Goal: Task Accomplishment & Management: Complete application form

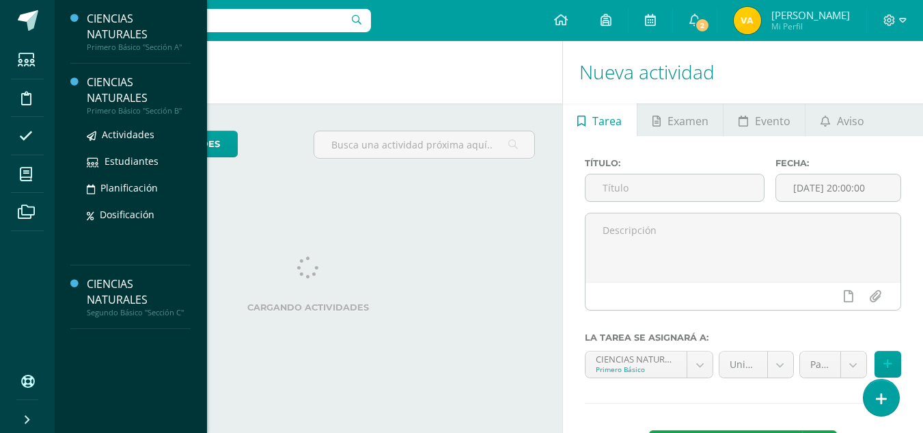
click at [118, 86] on div "CIENCIAS NATURALES" at bounding box center [139, 89] width 104 height 31
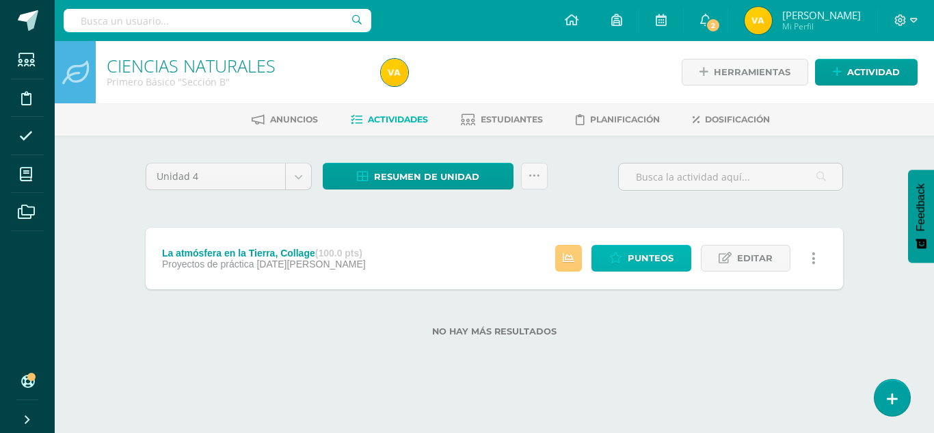
click at [666, 255] on span "Punteos" at bounding box center [650, 257] width 46 height 25
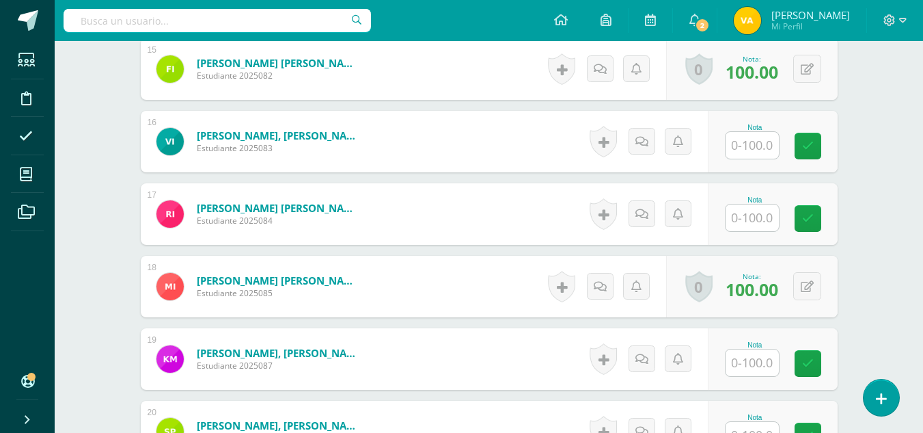
scroll to position [1478, 0]
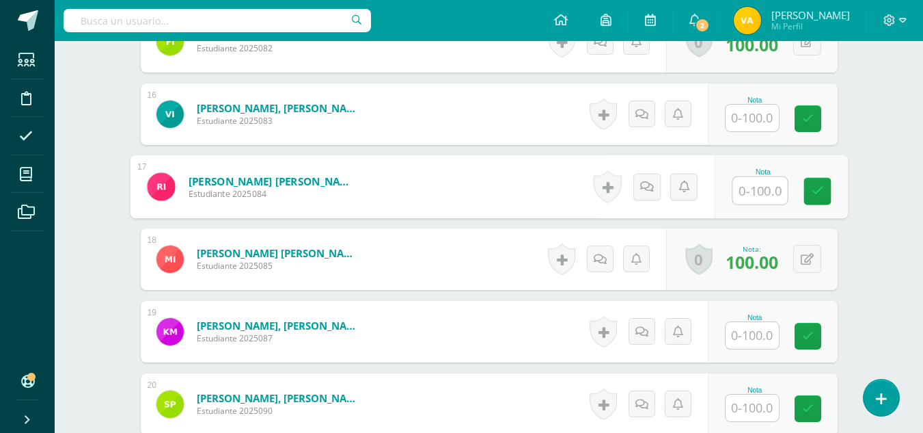
click at [757, 178] on input "text" at bounding box center [760, 190] width 55 height 27
click at [760, 185] on input "text" at bounding box center [760, 190] width 55 height 27
type input "70"
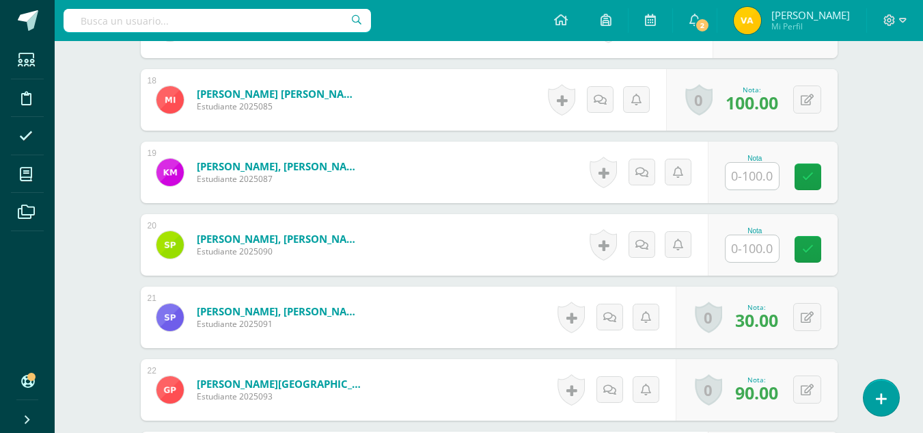
scroll to position [1642, 0]
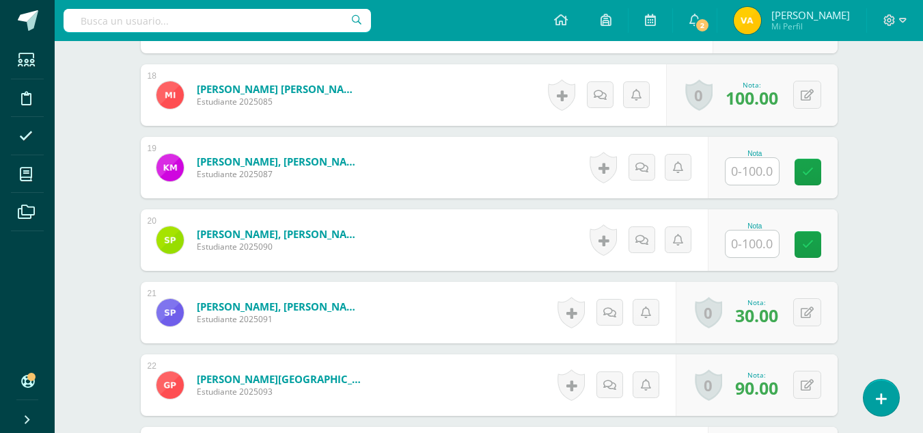
click at [758, 237] on input "text" at bounding box center [752, 243] width 53 height 27
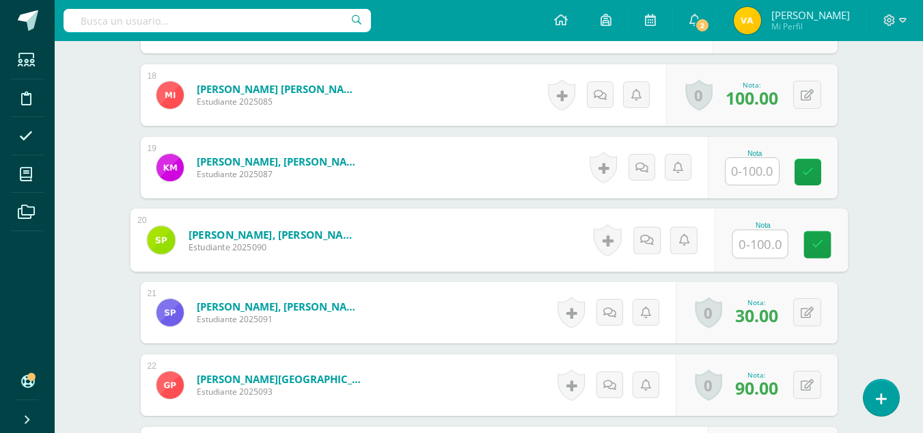
click at [757, 248] on input "text" at bounding box center [760, 243] width 55 height 27
type input "100"
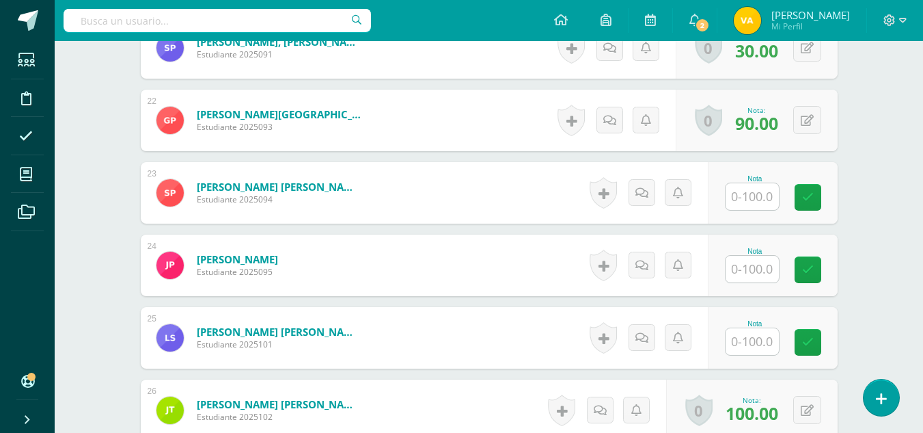
scroll to position [1939, 0]
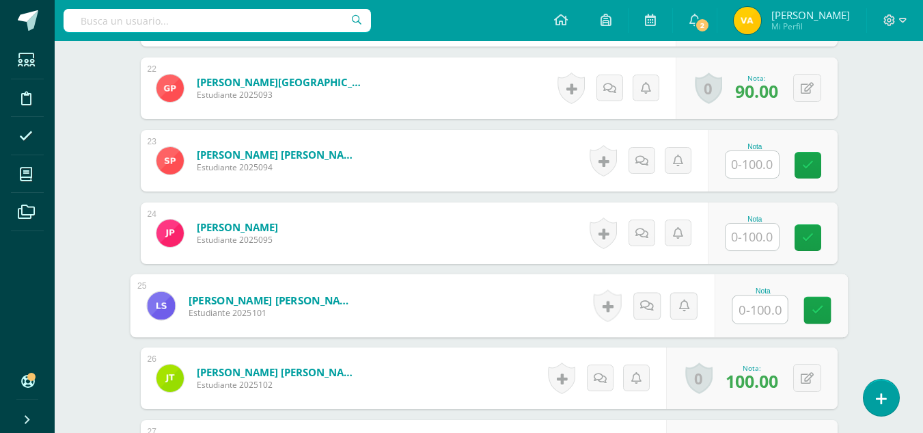
click at [763, 299] on input "text" at bounding box center [760, 309] width 55 height 27
type input "100"
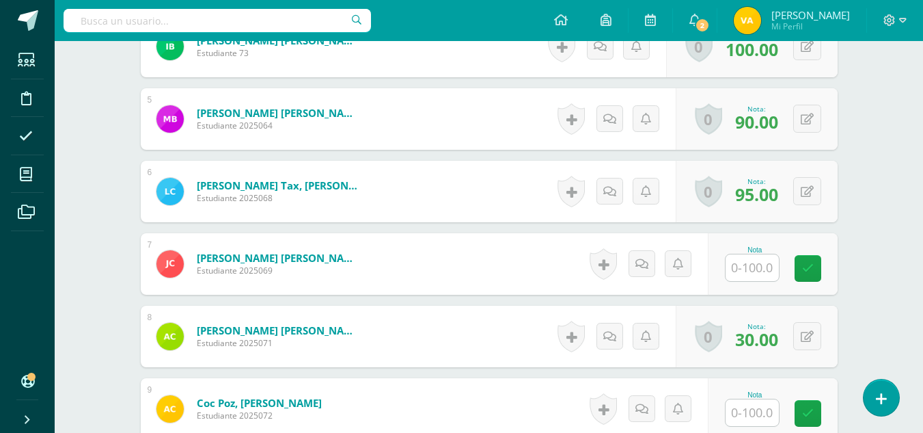
scroll to position [700, 0]
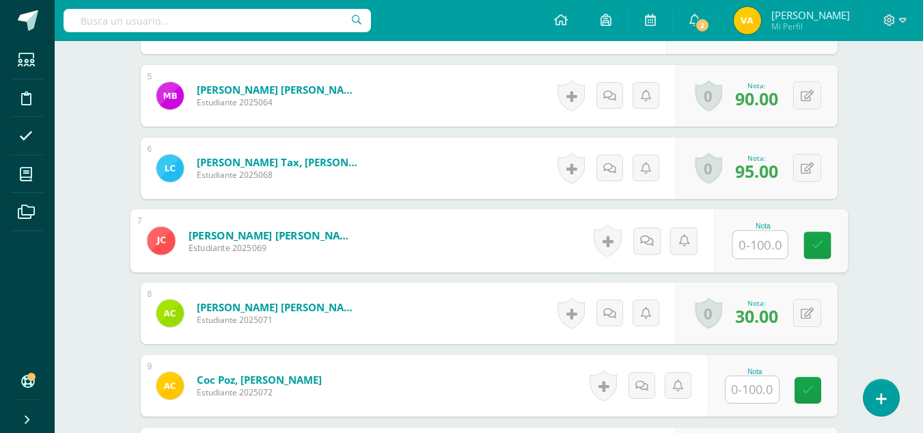
click at [758, 241] on input "text" at bounding box center [760, 244] width 55 height 27
type input "50"
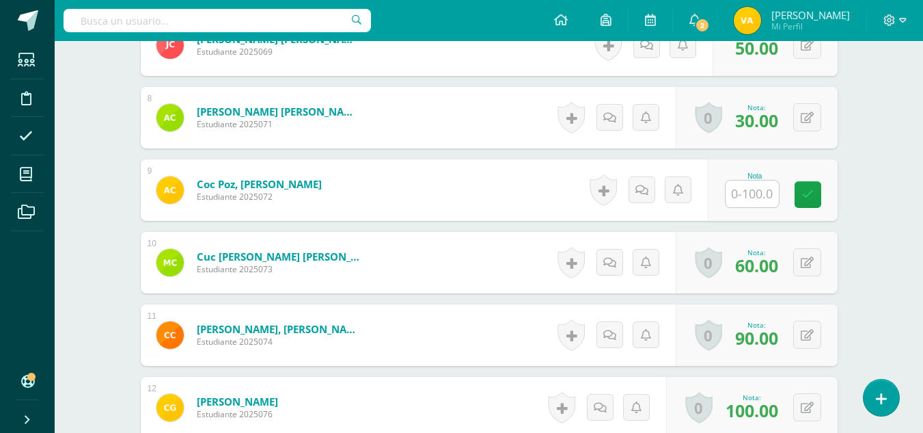
scroll to position [923, 0]
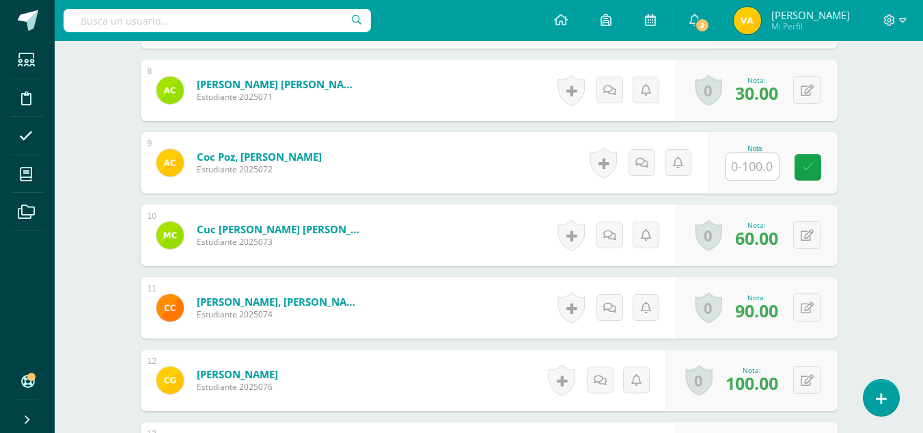
drag, startPoint x: 915, startPoint y: 182, endPoint x: 933, endPoint y: 190, distance: 20.2
click at [923, 190] on html "La nota fue eliminada con éxito Estudiantes Disciplina Asistencia Mis cursos Ar…" at bounding box center [461, 438] width 923 height 2722
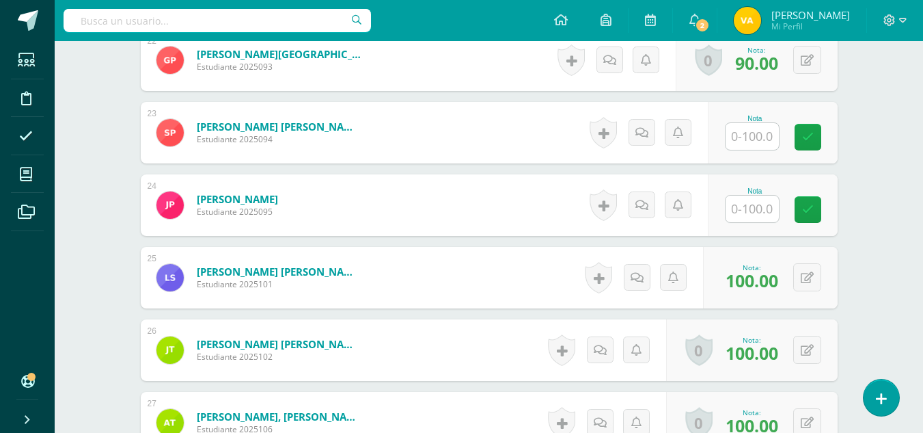
scroll to position [1972, 0]
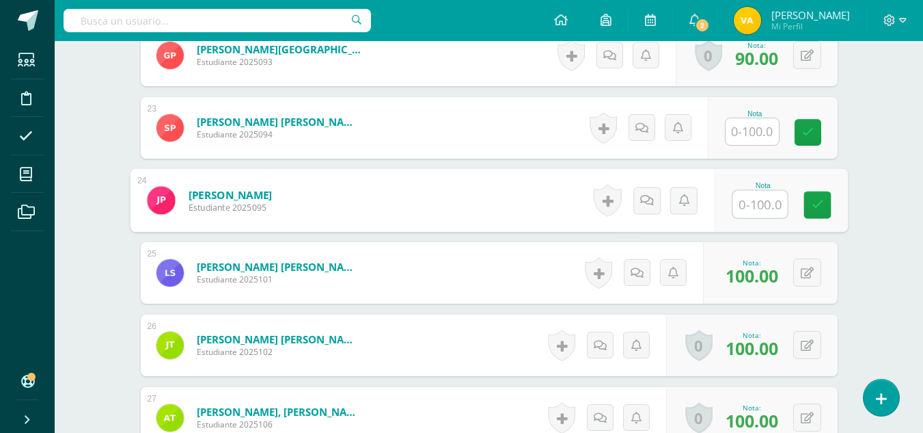
click at [748, 208] on input "text" at bounding box center [760, 204] width 55 height 27
type input "80"
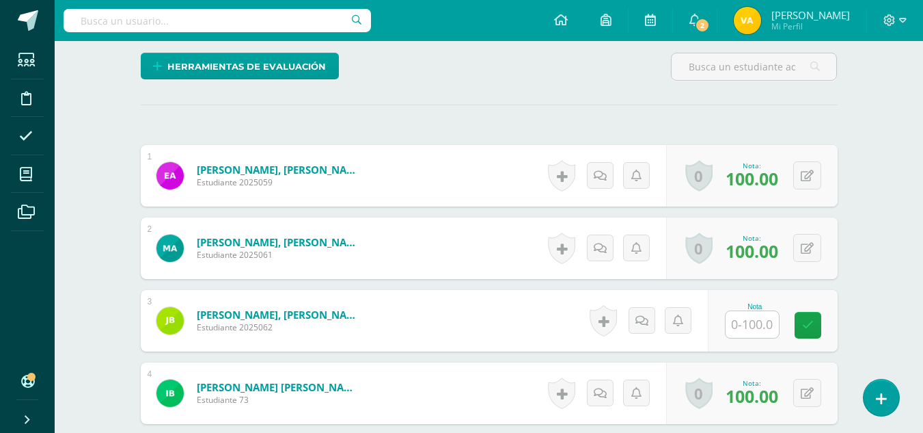
scroll to position [563, 0]
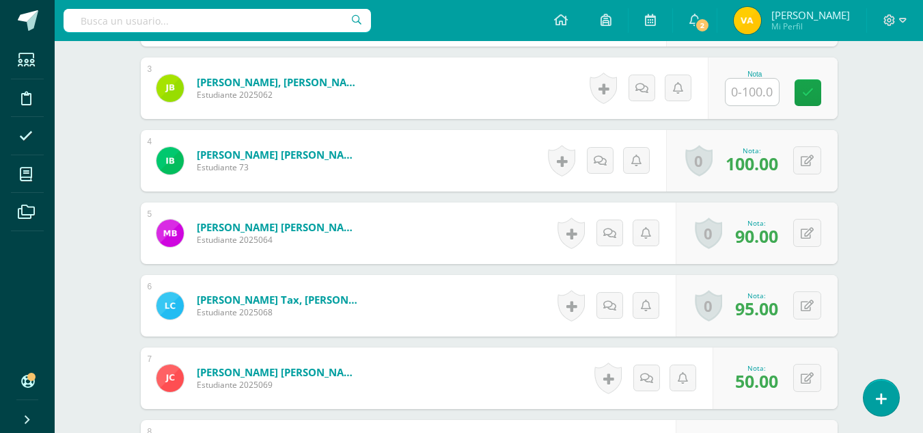
drag, startPoint x: 919, startPoint y: 120, endPoint x: 920, endPoint y: 128, distance: 8.2
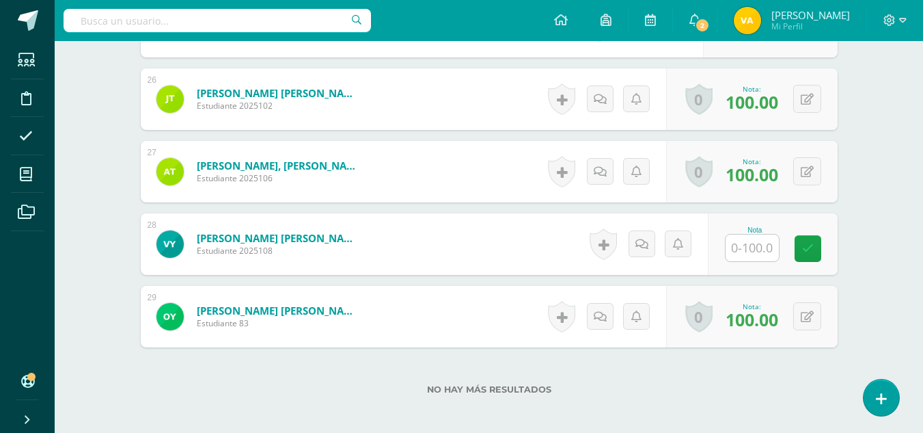
scroll to position [1840, 0]
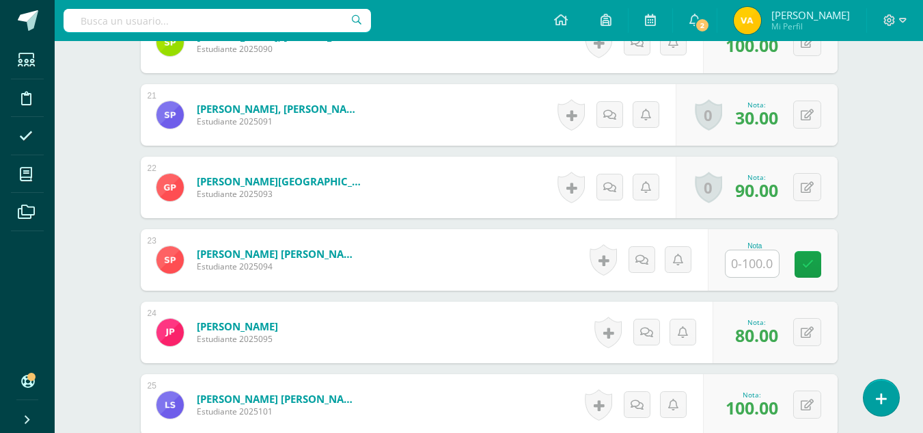
click at [753, 268] on input "text" at bounding box center [752, 263] width 53 height 27
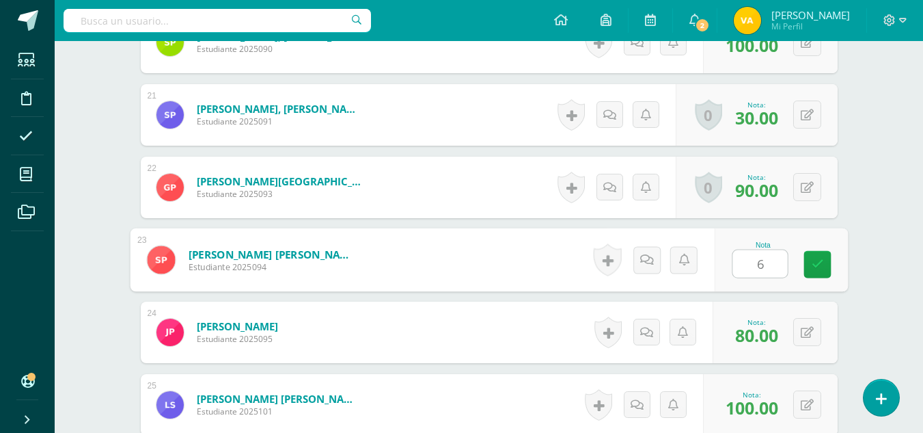
type input "60"
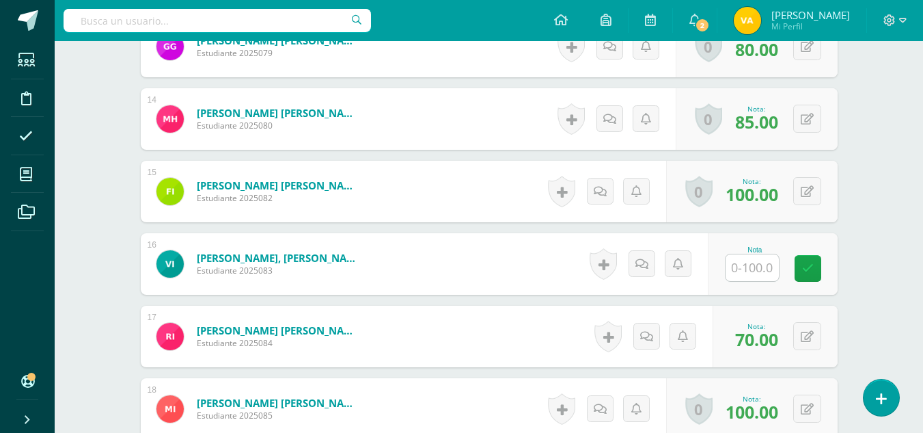
scroll to position [1320, 0]
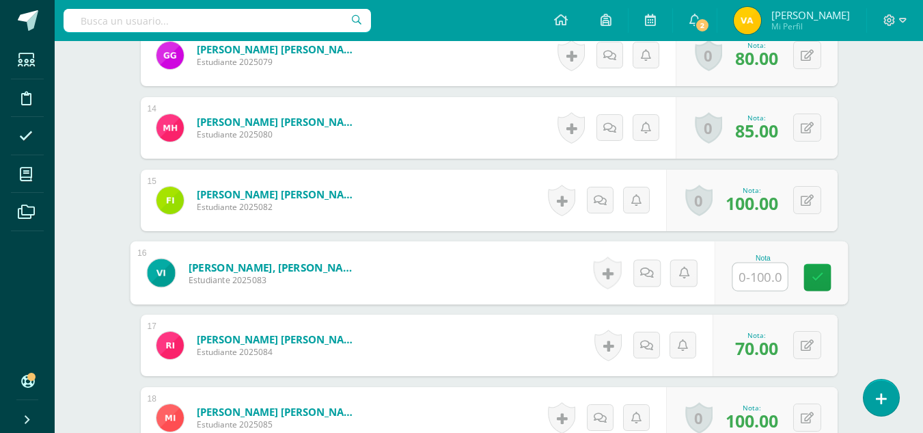
click at [752, 281] on input "text" at bounding box center [760, 276] width 55 height 27
type input "75"
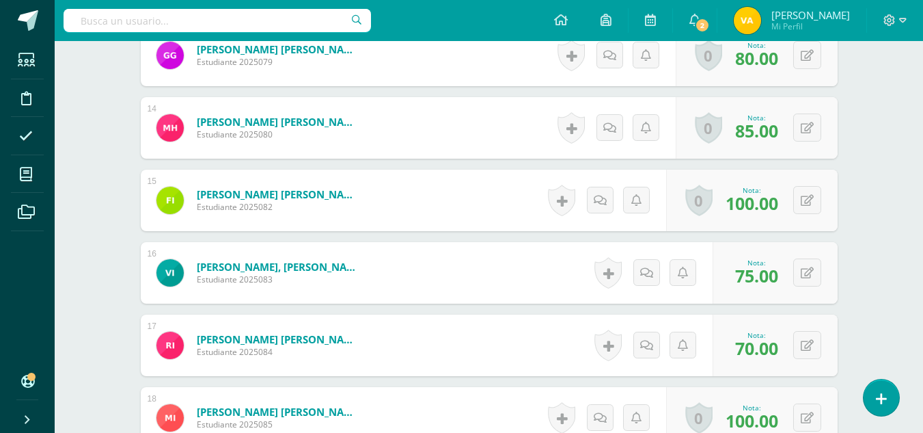
drag, startPoint x: 922, startPoint y: 175, endPoint x: 923, endPoint y: 193, distance: 17.8
click at [923, 193] on html "La nota fue eliminada con éxito Estudiantes Disciplina Asistencia Mis cursos Ar…" at bounding box center [461, 41] width 923 height 2722
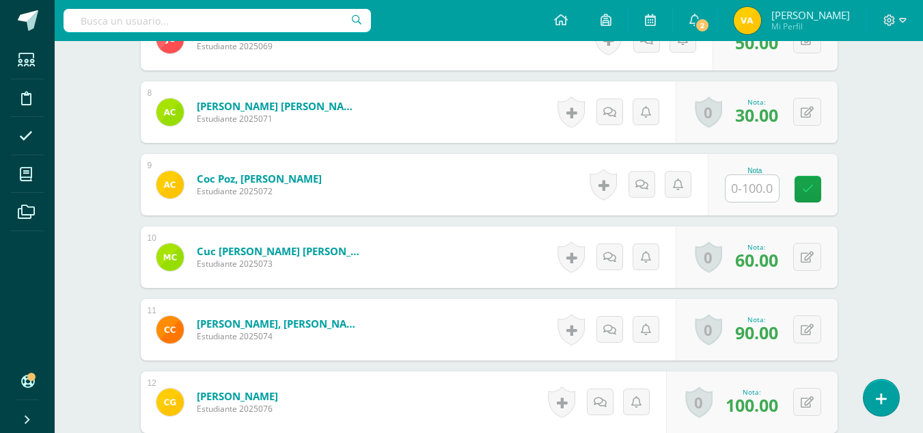
scroll to position [887, 0]
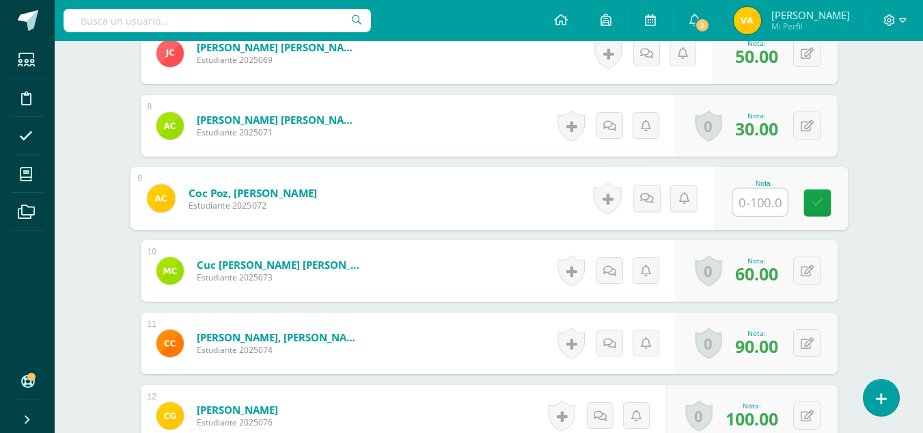
click at [768, 204] on input "text" at bounding box center [760, 202] width 55 height 27
type input "85"
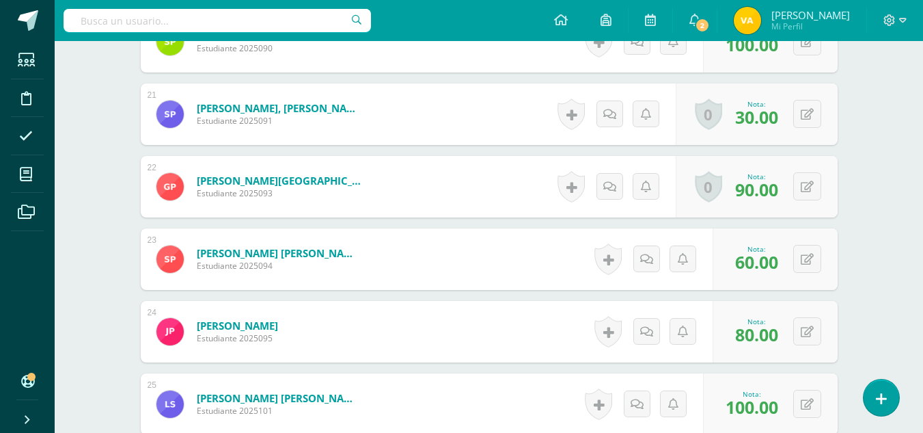
scroll to position [1485, 0]
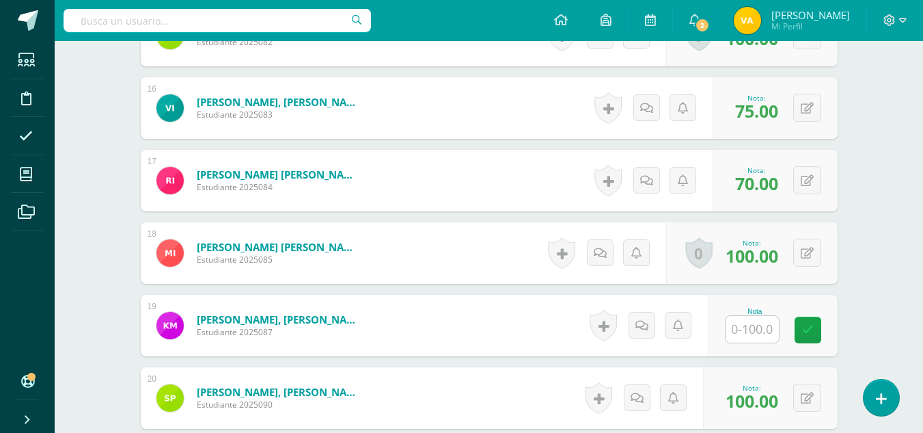
click at [766, 325] on input "text" at bounding box center [752, 329] width 53 height 27
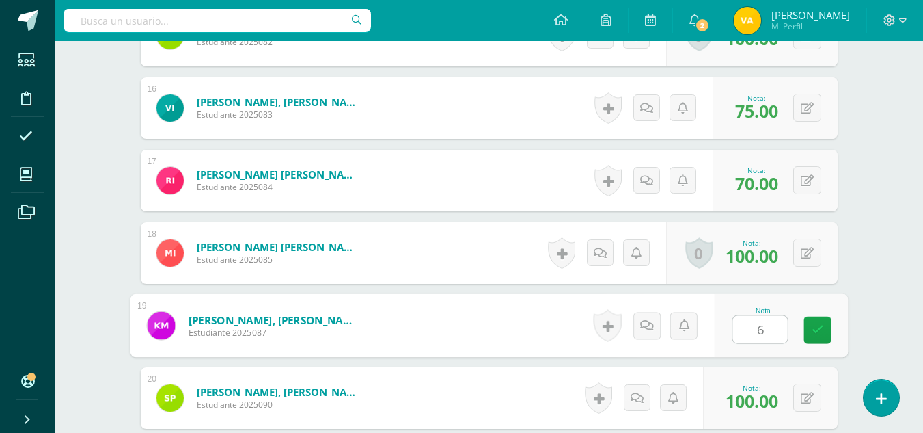
type input "60"
